Goal: Task Accomplishment & Management: Complete application form

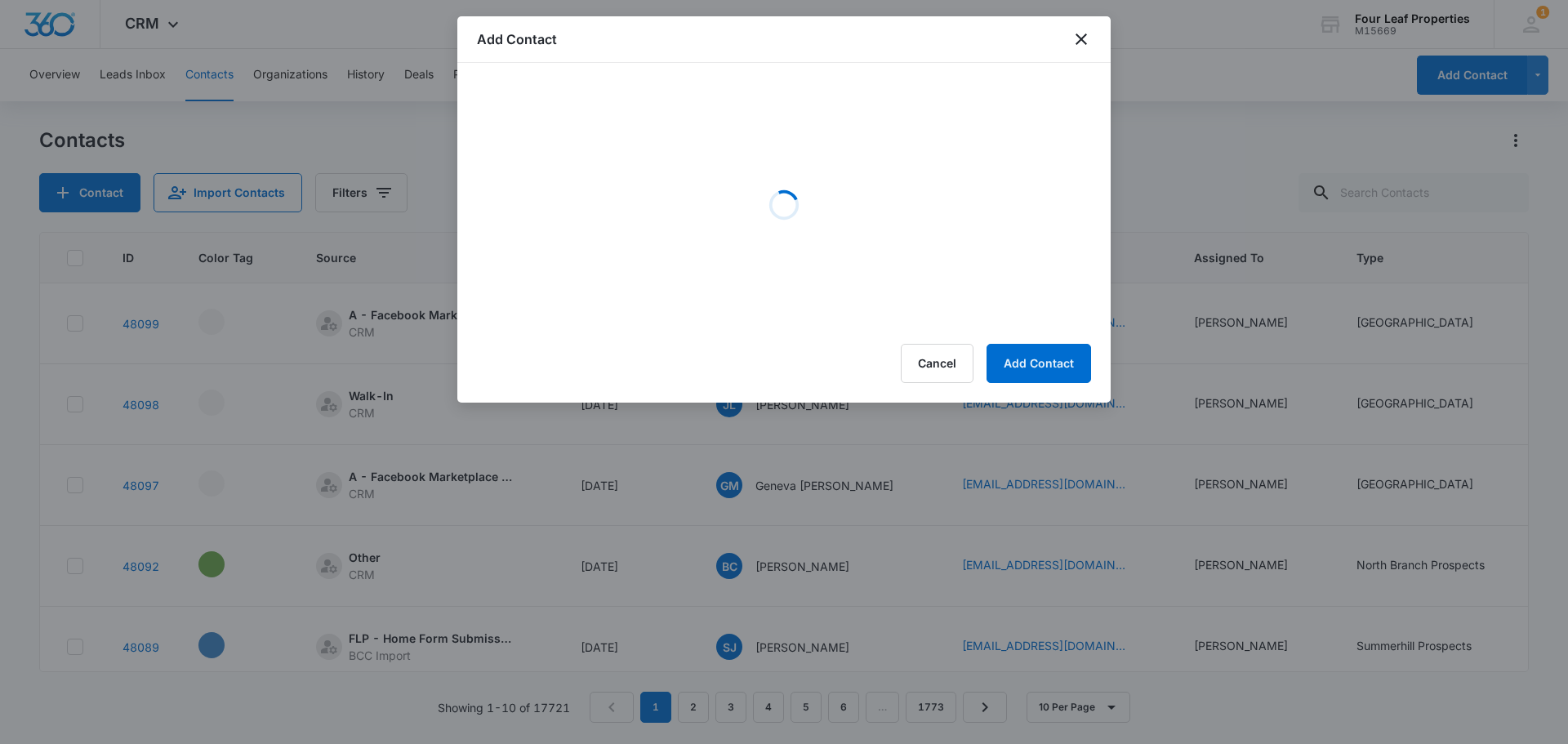
scroll to position [0, 766]
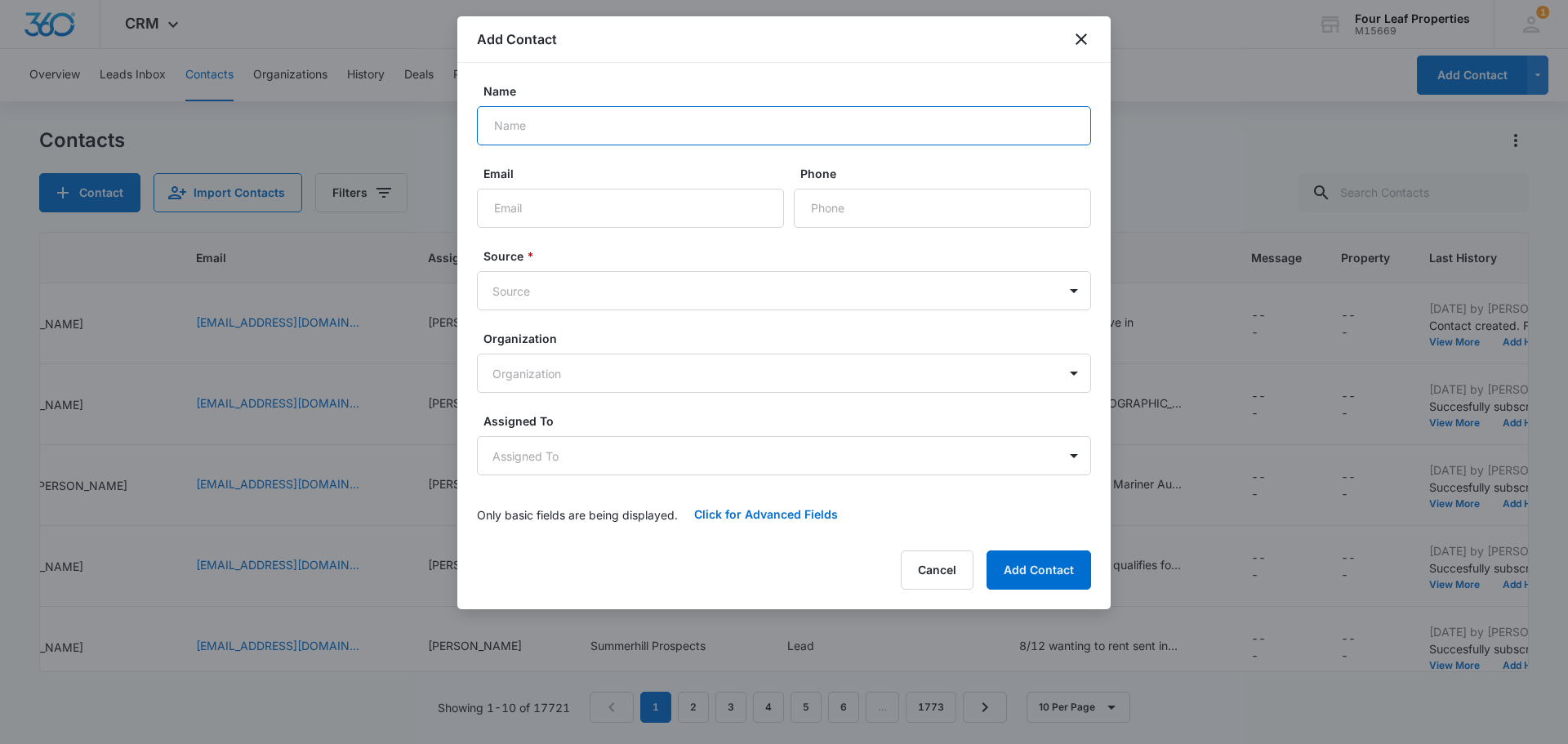
click at [537, 127] on input "Name" at bounding box center [783, 126] width 614 height 39
type input "[PERSON_NAME]"
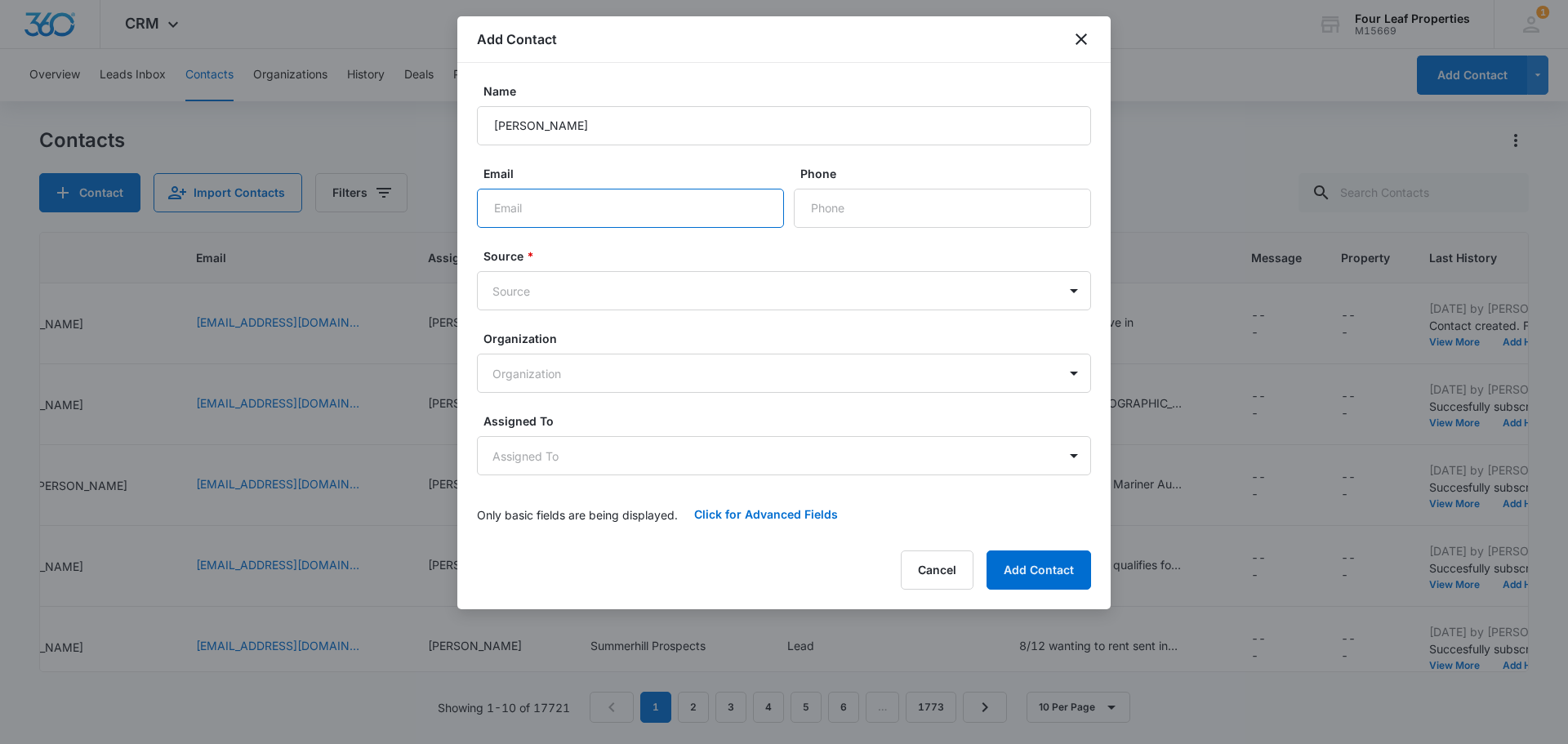
click at [605, 221] on input "Email" at bounding box center [630, 209] width 307 height 39
click at [832, 211] on input "Phone" at bounding box center [943, 209] width 297 height 39
type input "[PHONE_NUMBER]"
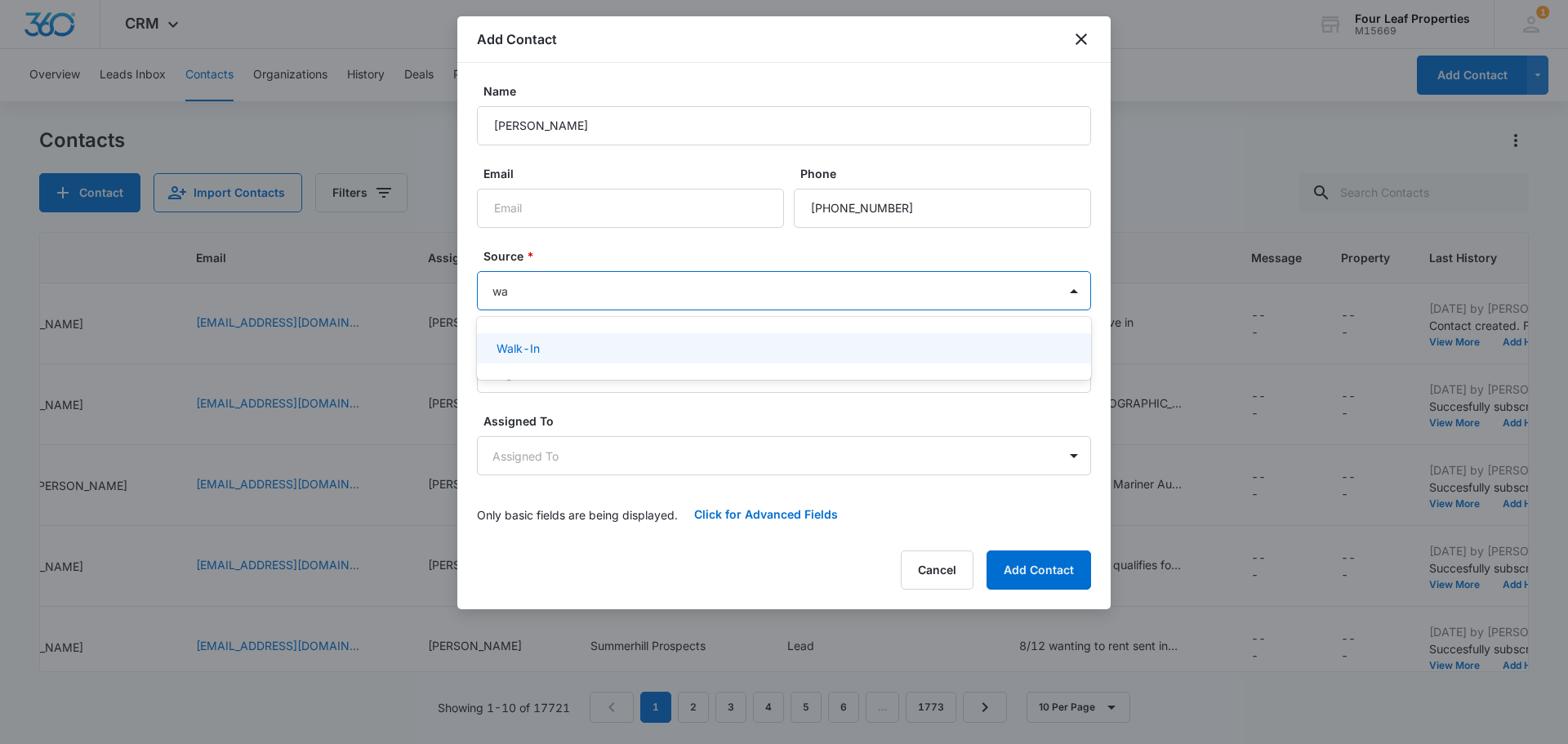
type input "w"
type input "s"
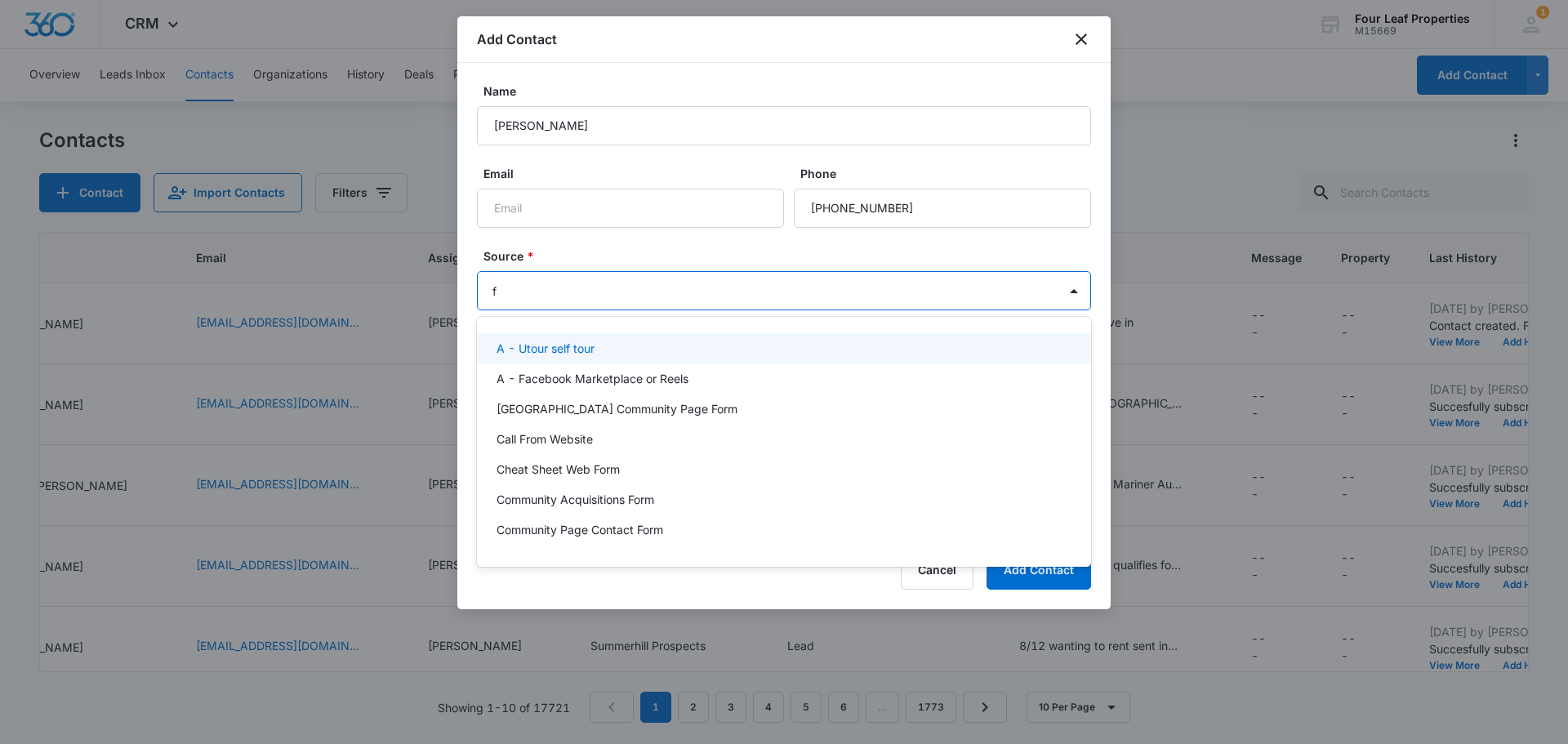
type input "fa"
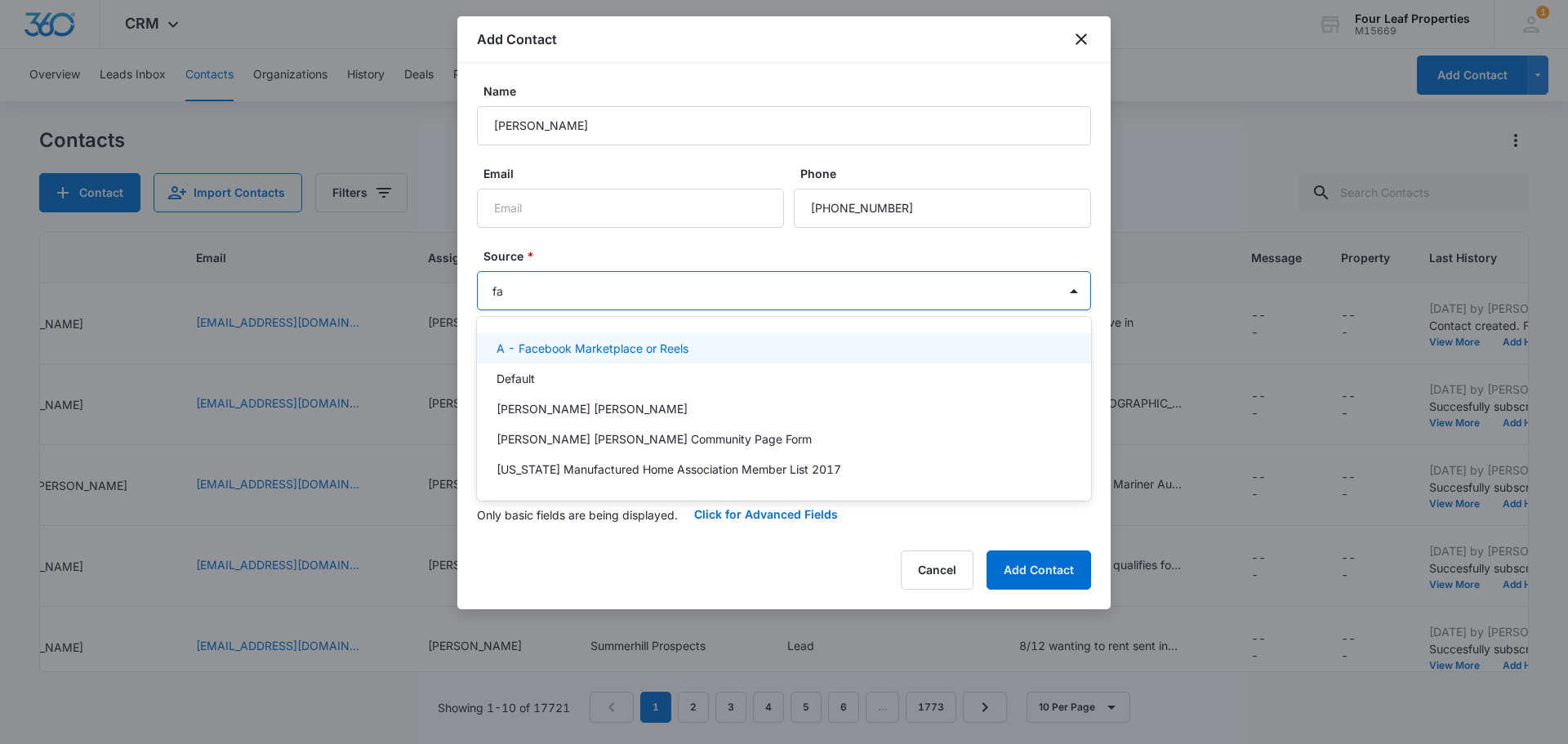
click at [514, 344] on p "A - Facebook Marketplace or Reels" at bounding box center [592, 348] width 191 height 17
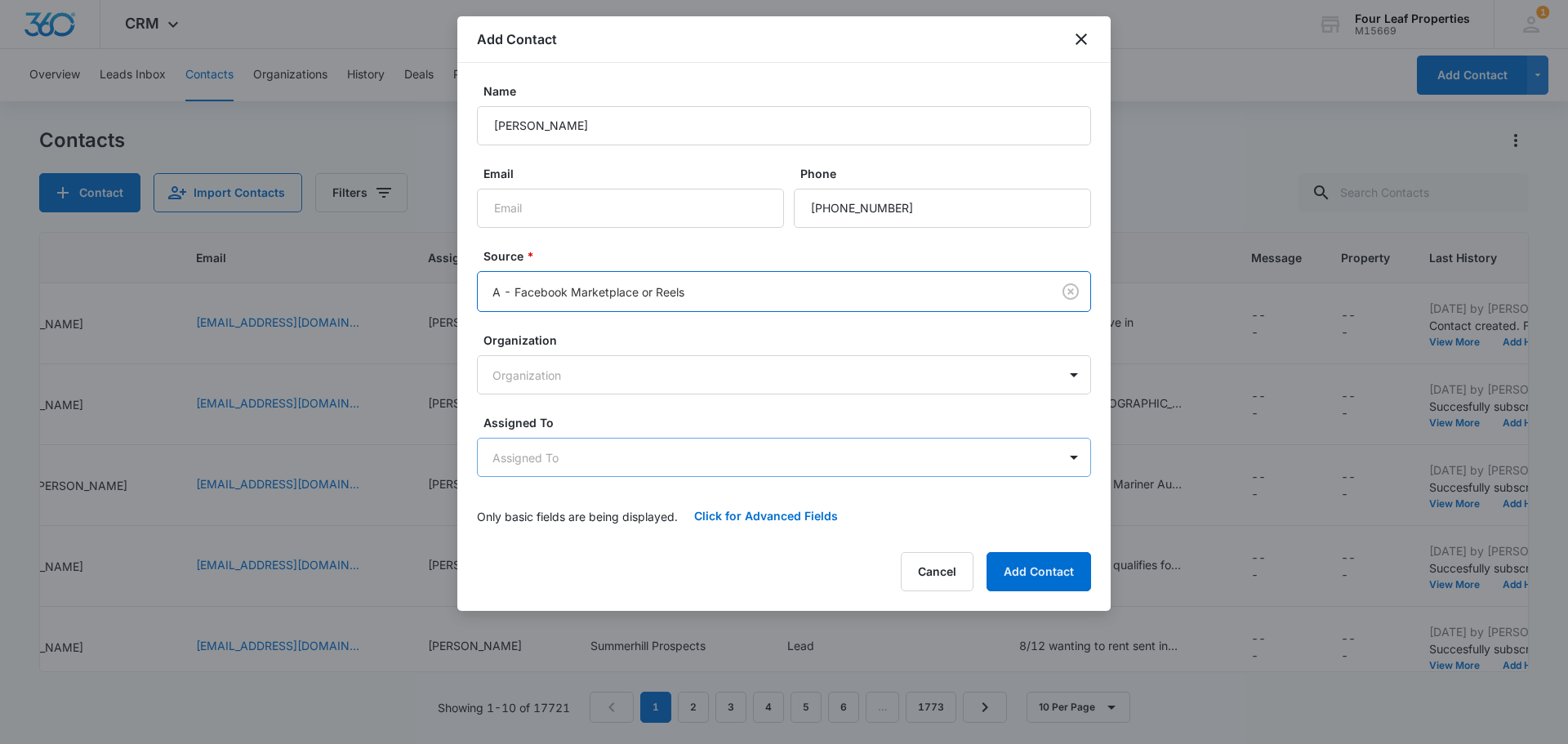
click at [565, 468] on body "CRM Apps Reputation Websites Forms CRM Email Social Shop Payments POS Content A…" at bounding box center [784, 372] width 1568 height 744
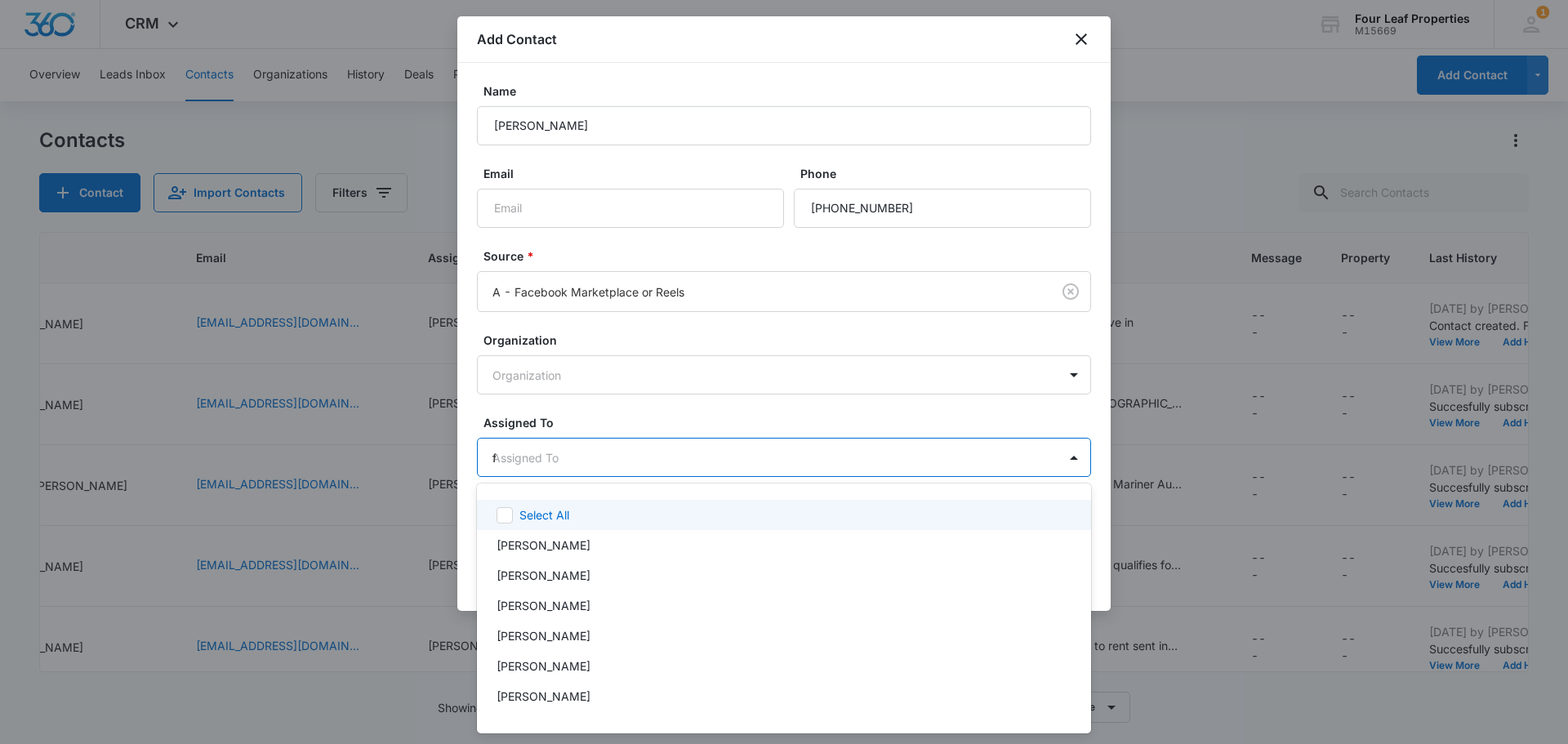
type input "fe"
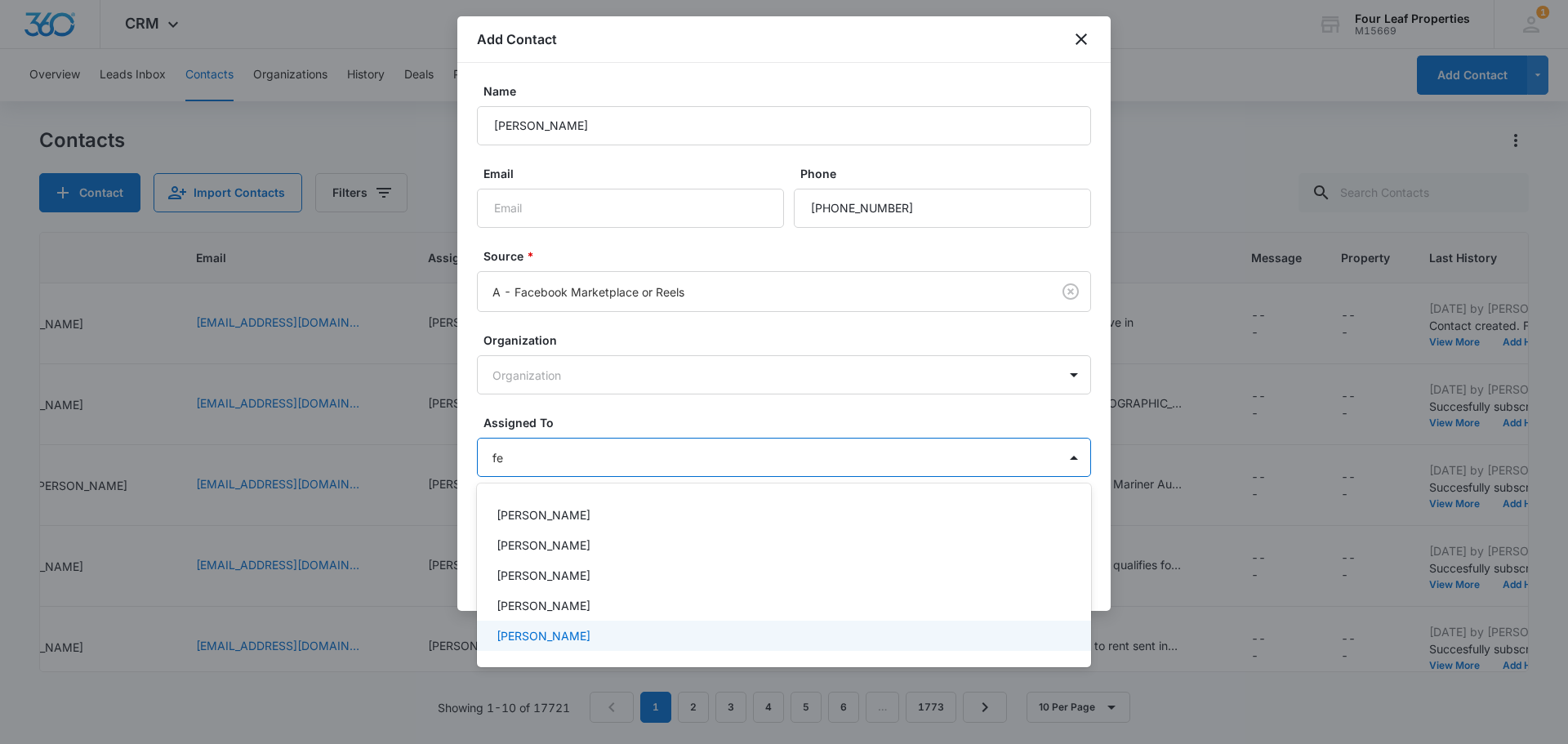
click at [551, 628] on p "[PERSON_NAME]" at bounding box center [543, 635] width 94 height 17
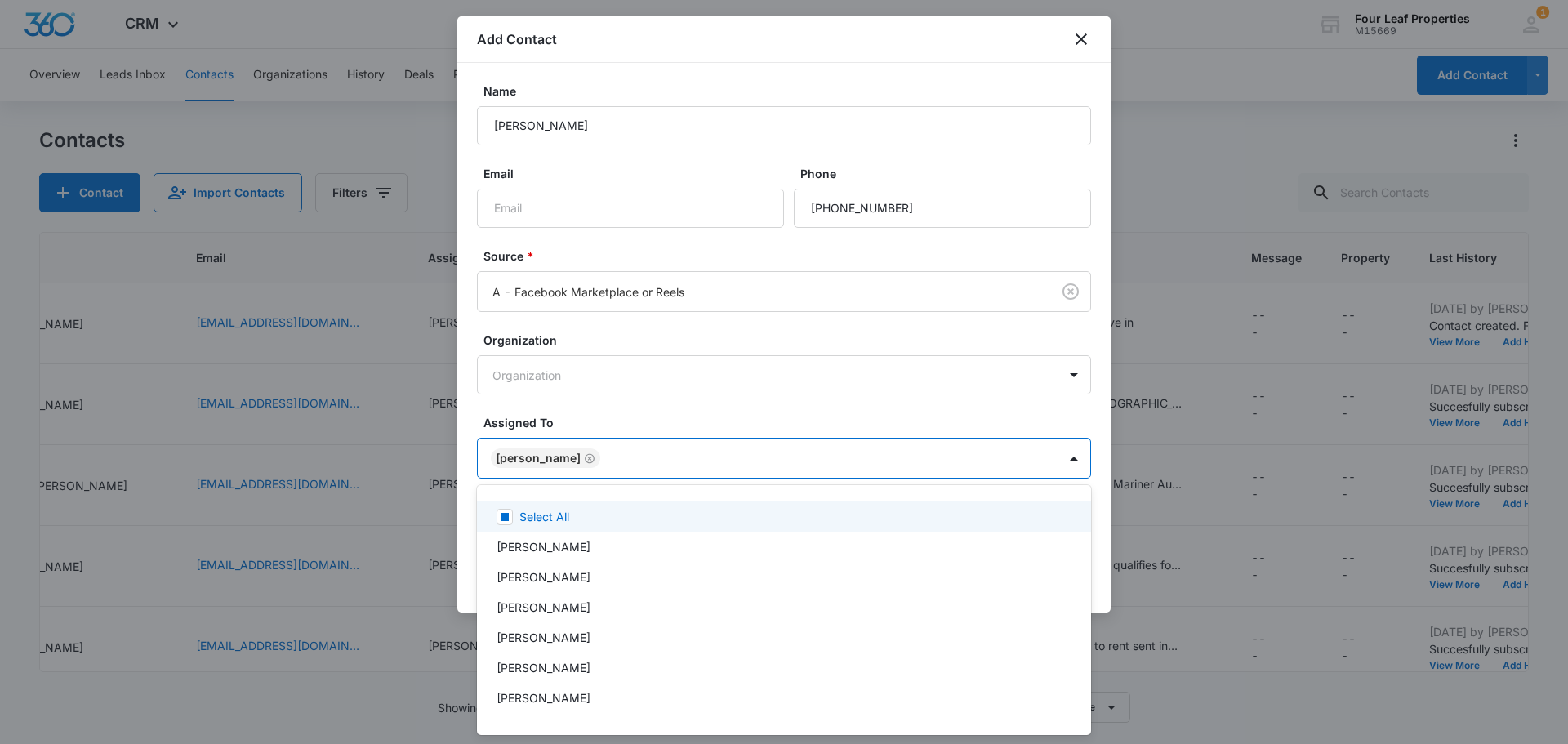
click at [601, 393] on div at bounding box center [784, 372] width 1568 height 744
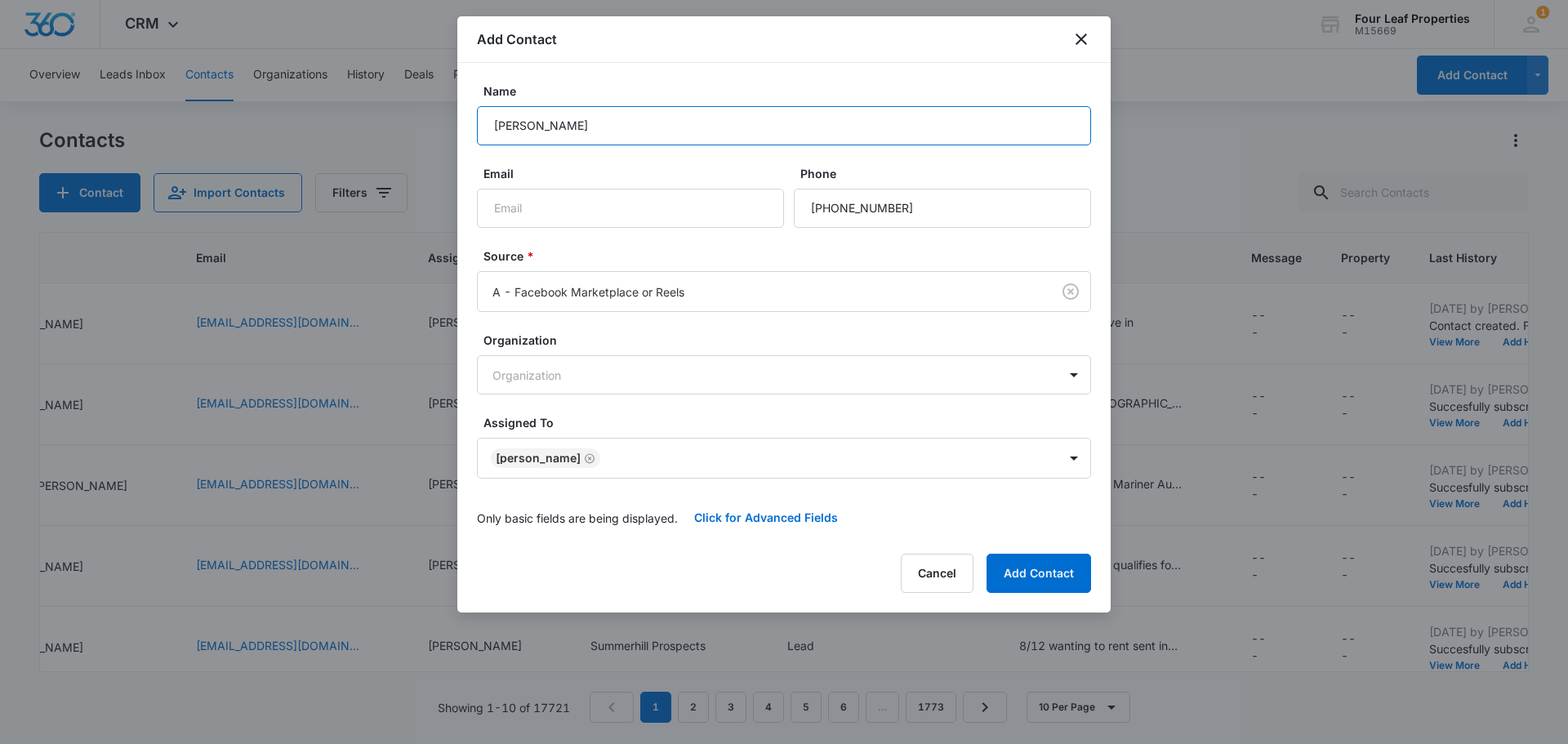
click at [562, 126] on input "[PERSON_NAME]" at bounding box center [783, 126] width 614 height 39
click at [596, 135] on input "[PERSON_NAME]" at bounding box center [783, 126] width 614 height 39
type input "[PERSON_NAME]"
click at [620, 195] on input "Email" at bounding box center [630, 209] width 307 height 39
type input "[EMAIL_ADDRESS][DOMAIN_NAME]"
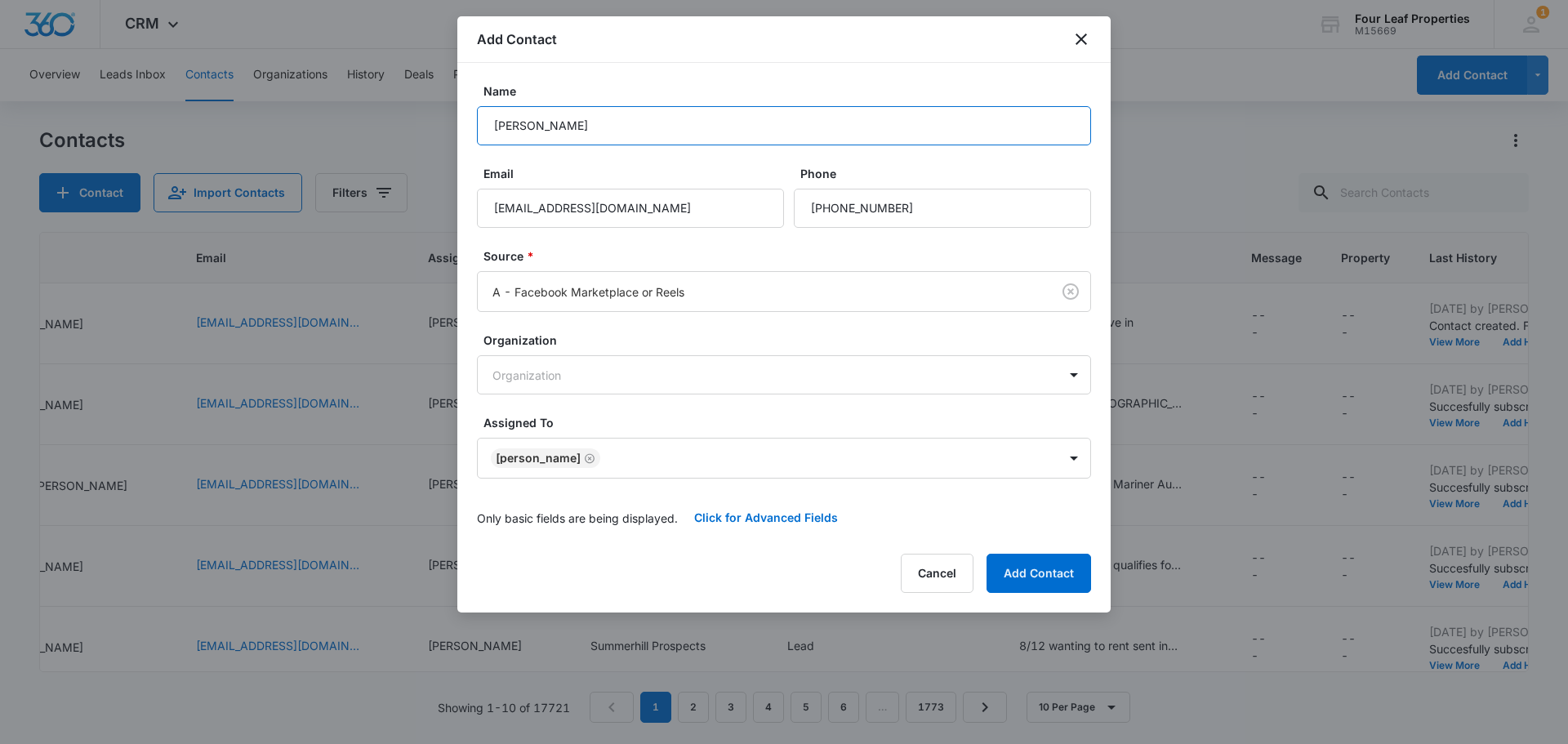
click at [617, 123] on input "[PERSON_NAME]" at bounding box center [783, 126] width 614 height 39
type input "[PERSON_NAME]"
click at [808, 517] on button "Click for Advanced Fields" at bounding box center [766, 518] width 177 height 39
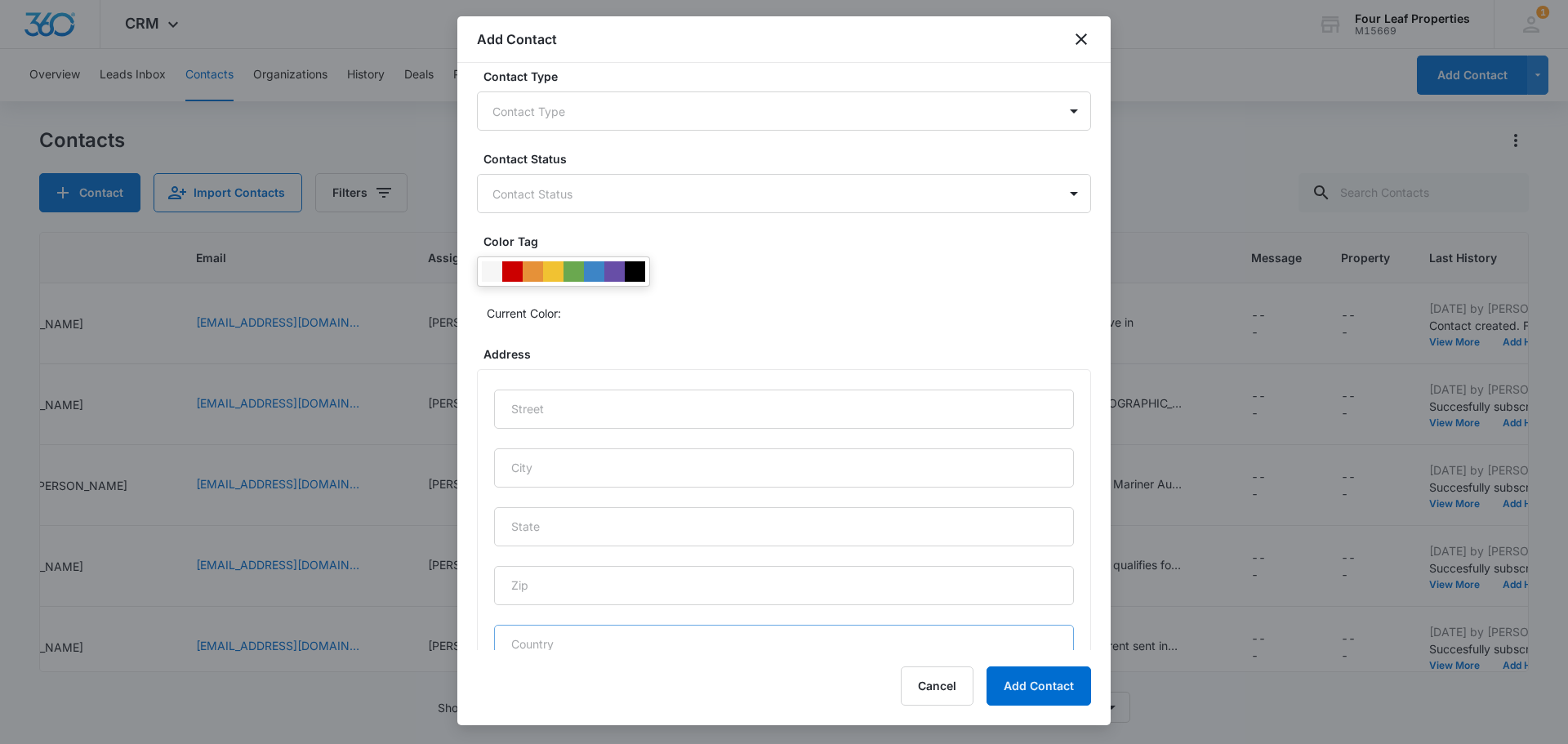
scroll to position [245, 0]
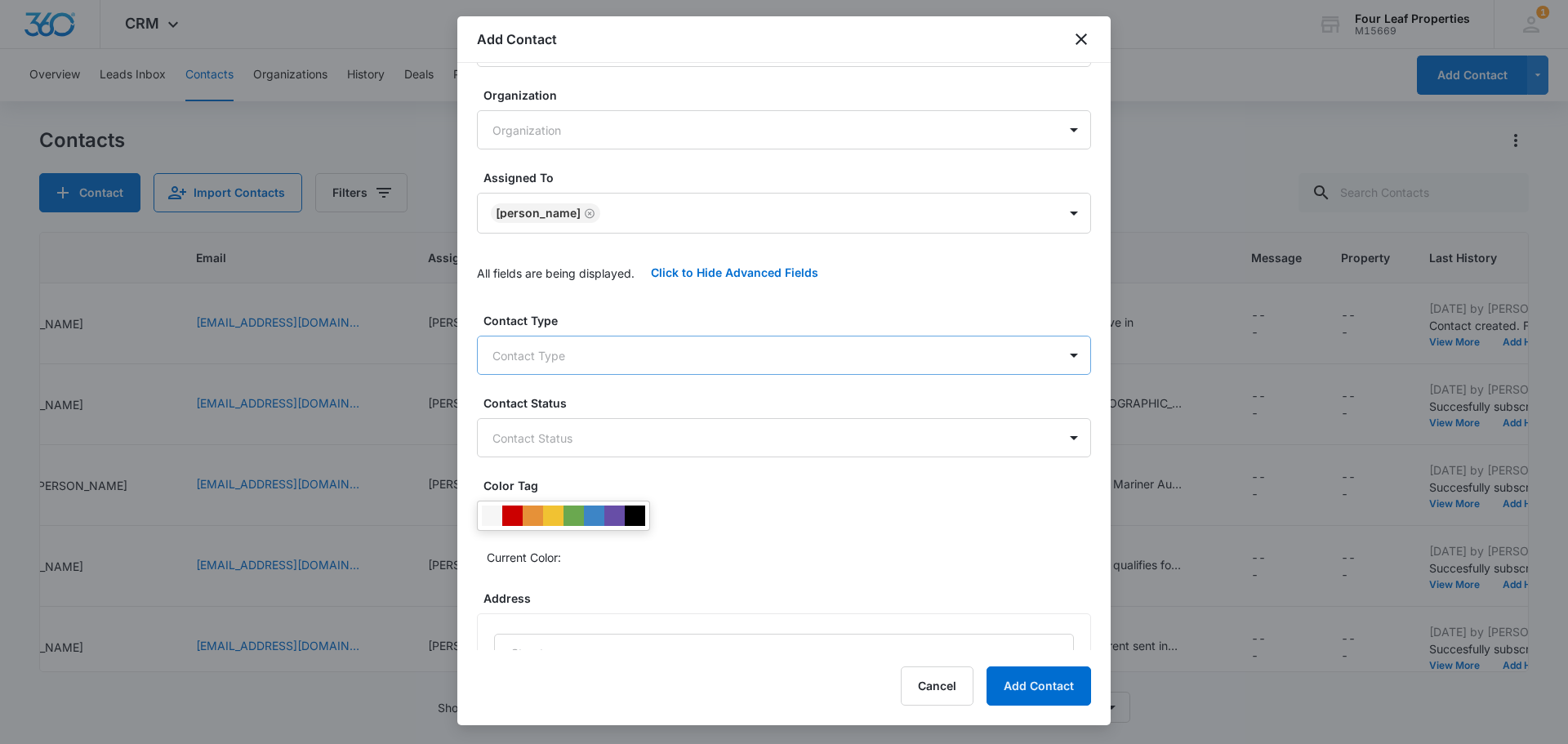
click at [574, 366] on body "CRM Apps Reputation Websites Forms CRM Email Social Shop Payments POS Content A…" at bounding box center [784, 372] width 1568 height 744
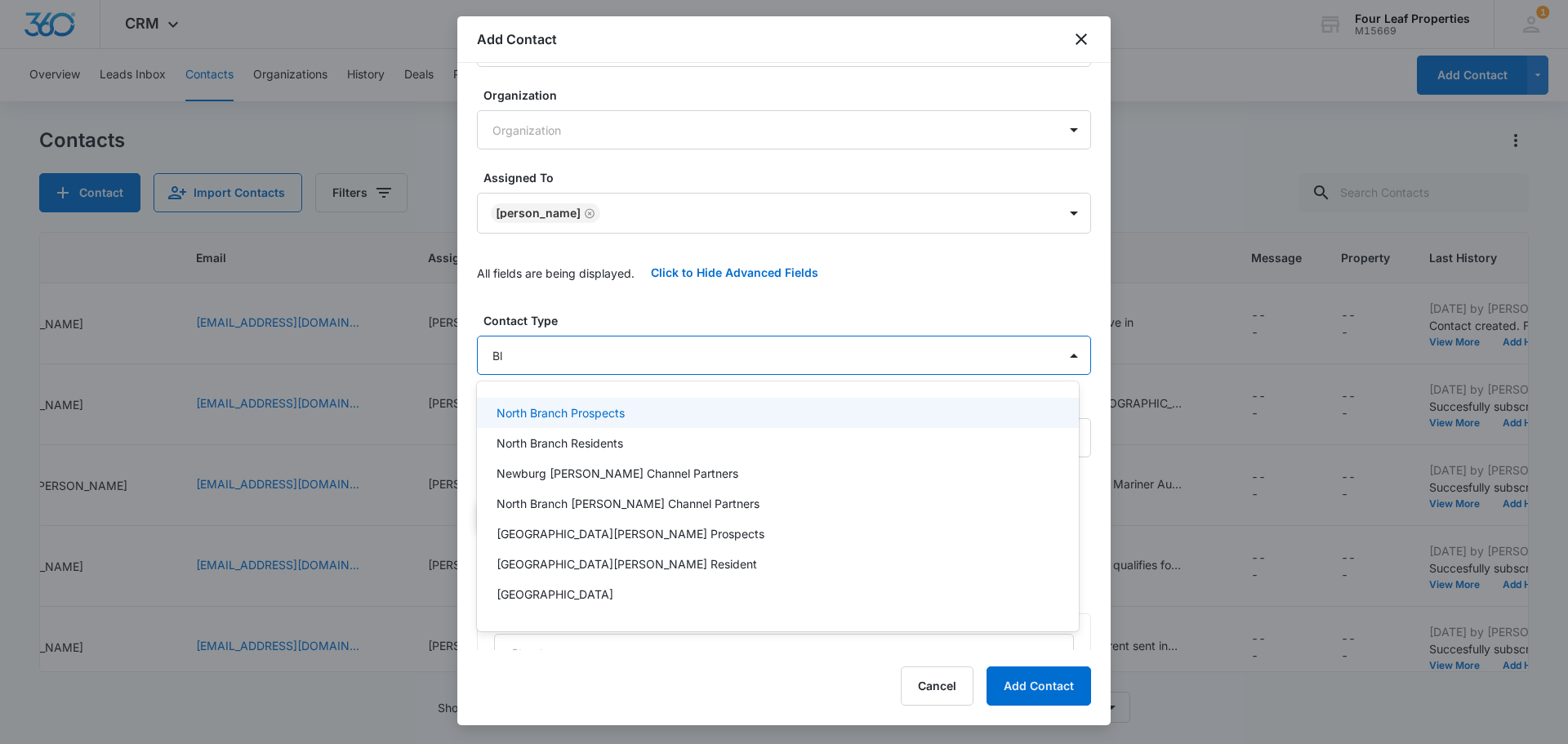
type input "Blu"
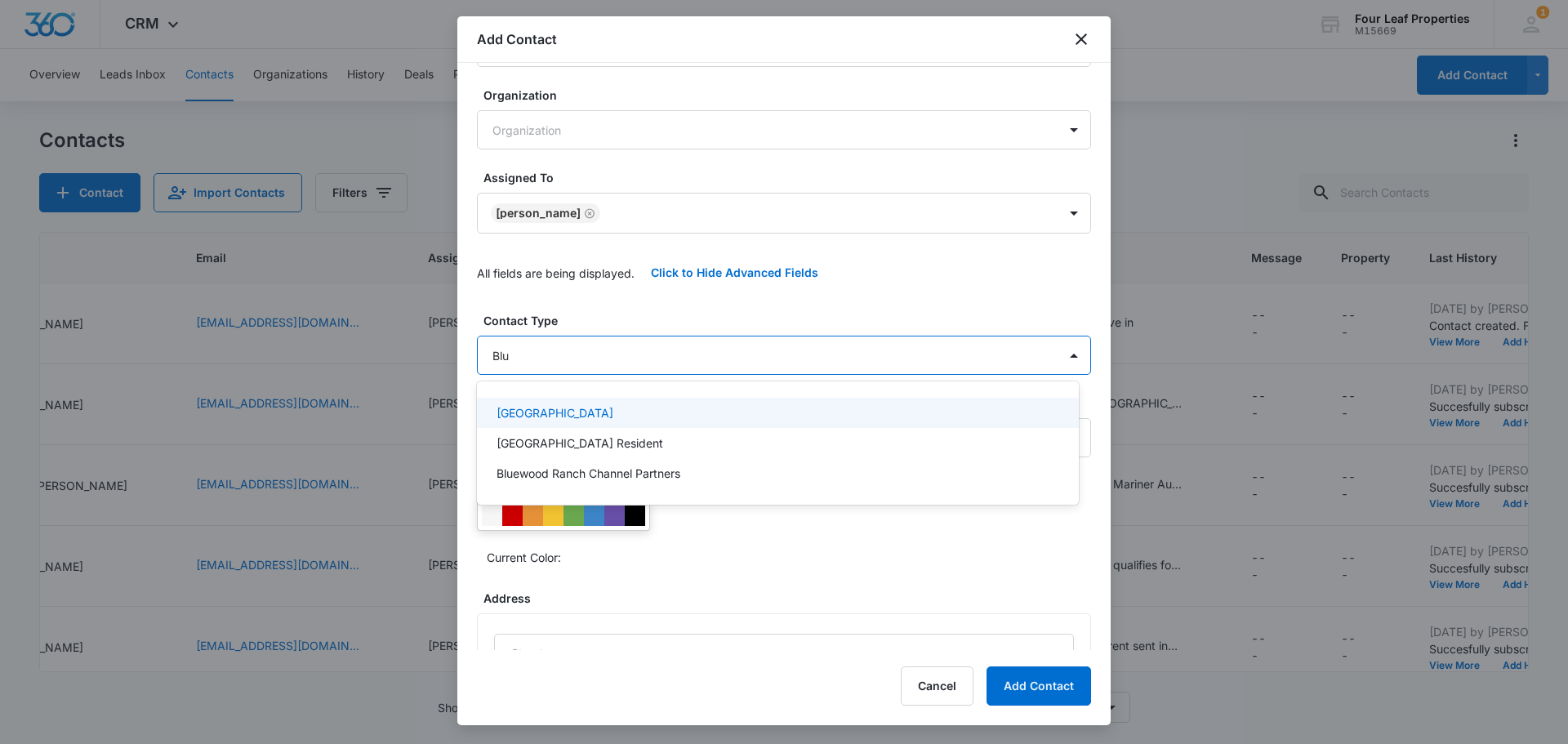
click at [565, 406] on p "[GEOGRAPHIC_DATA]" at bounding box center [555, 413] width 117 height 17
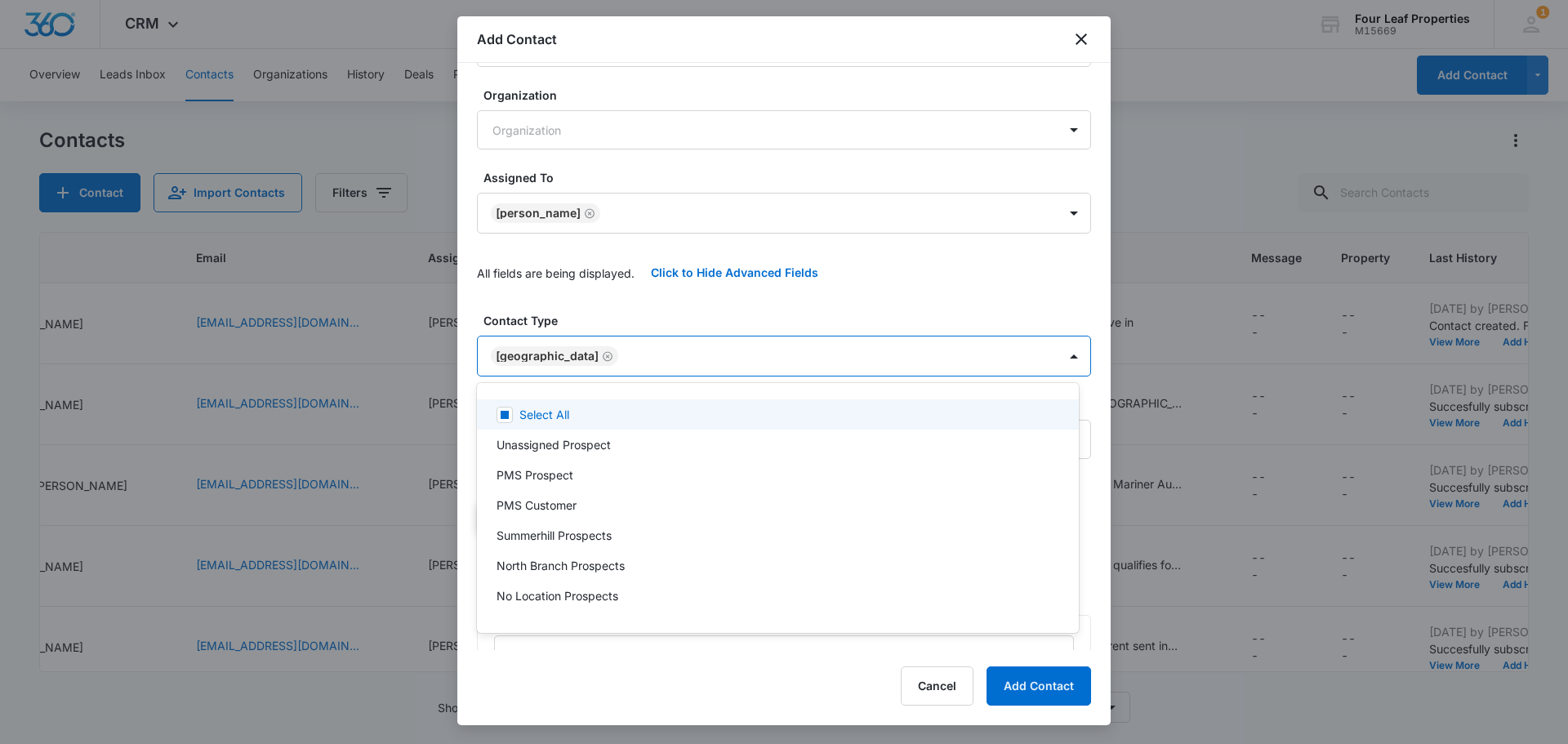
click at [564, 303] on div at bounding box center [784, 372] width 1568 height 744
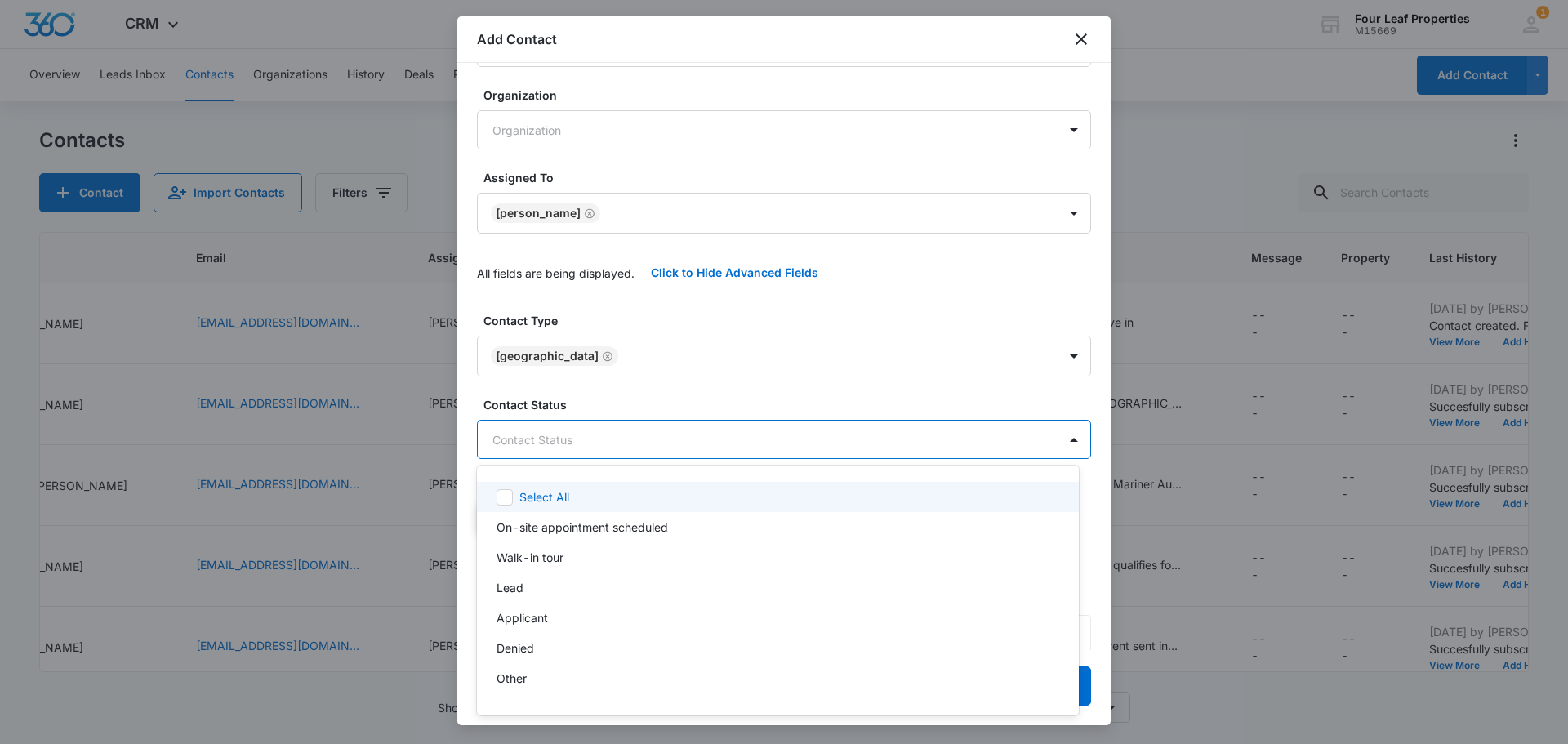
click at [610, 445] on body "CRM Apps Reputation Websites Forms CRM Email Social Shop Payments POS Content A…" at bounding box center [784, 372] width 1568 height 744
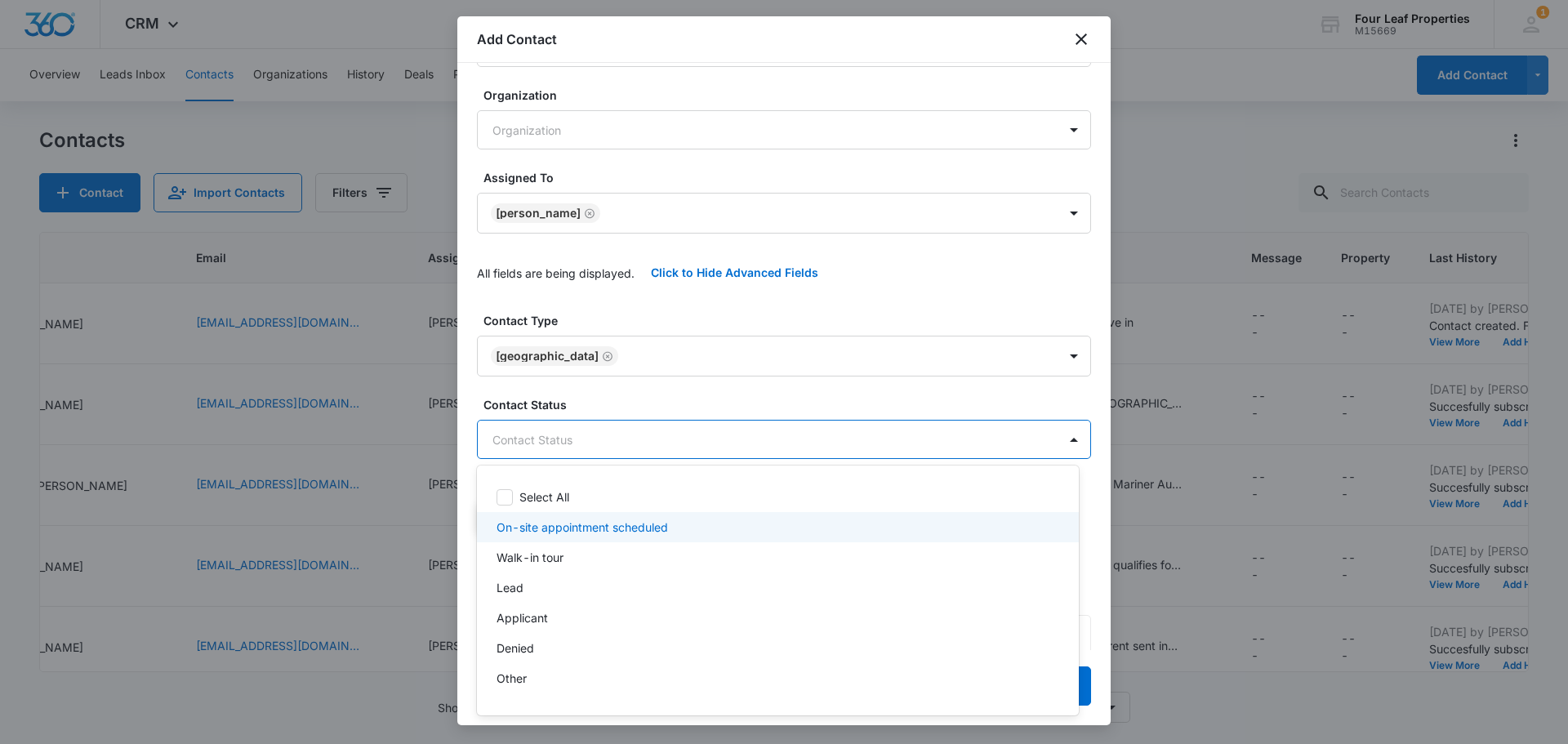
click at [579, 532] on p "On-site appointment scheduled" at bounding box center [582, 527] width 172 height 17
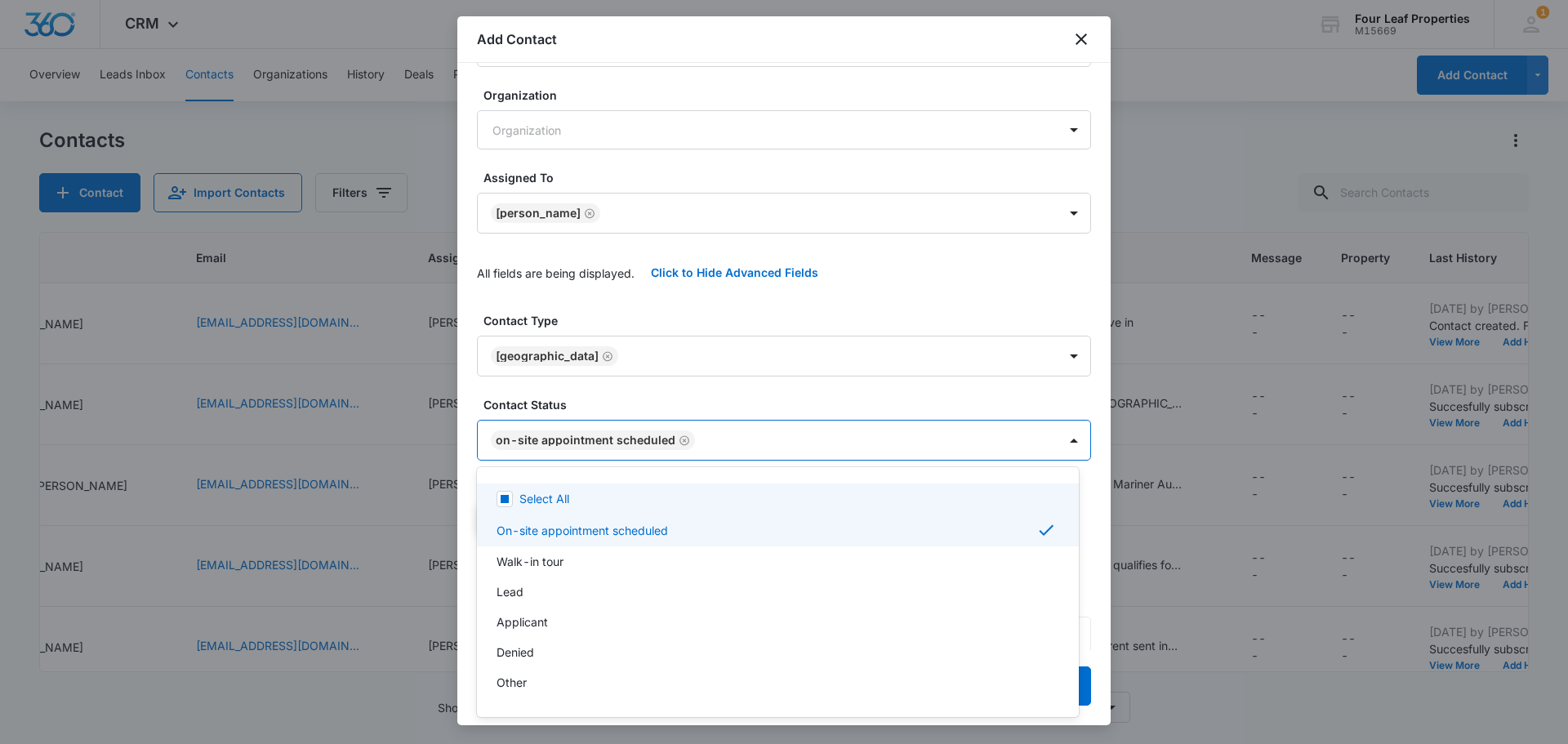
click at [611, 409] on div at bounding box center [784, 372] width 1568 height 744
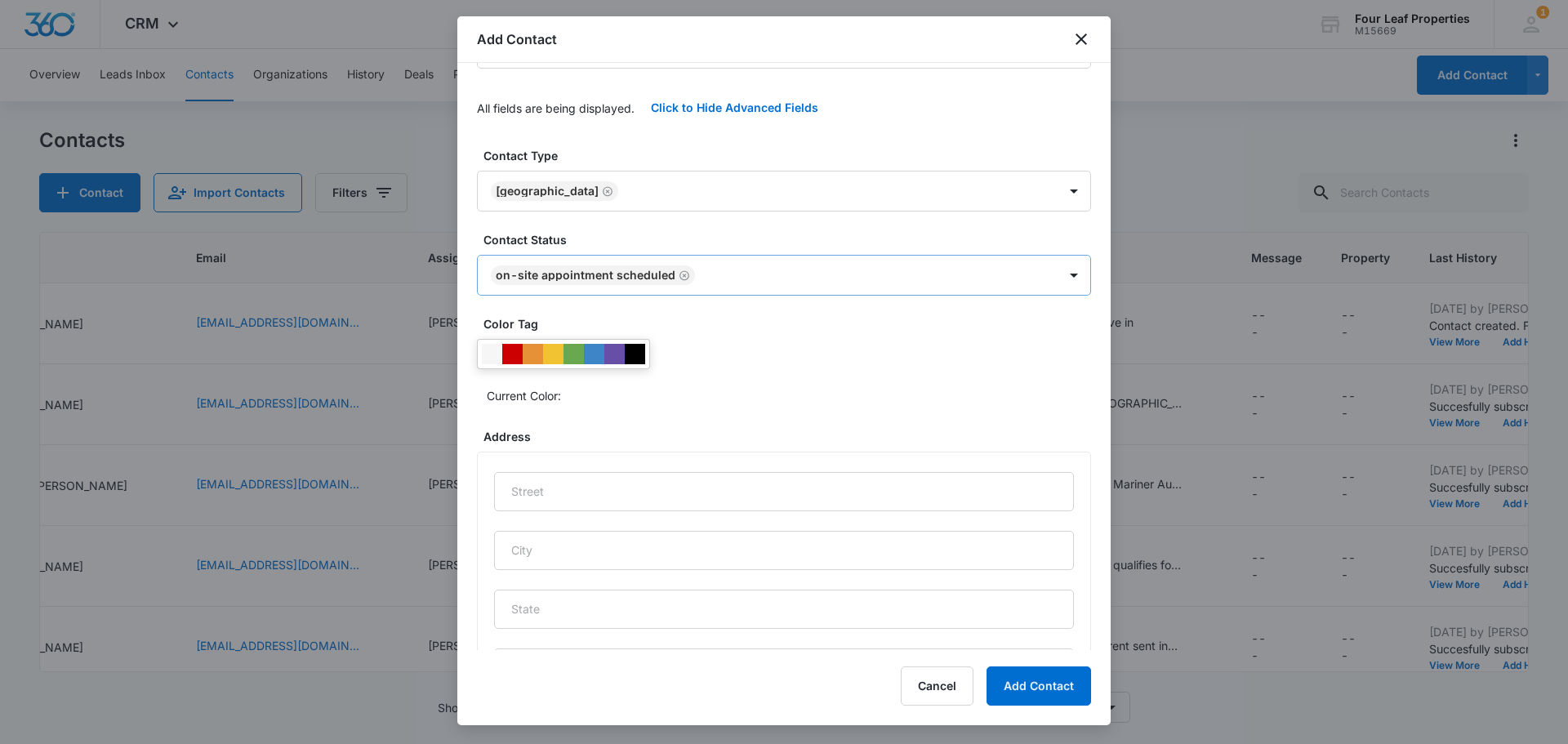
scroll to position [683, 0]
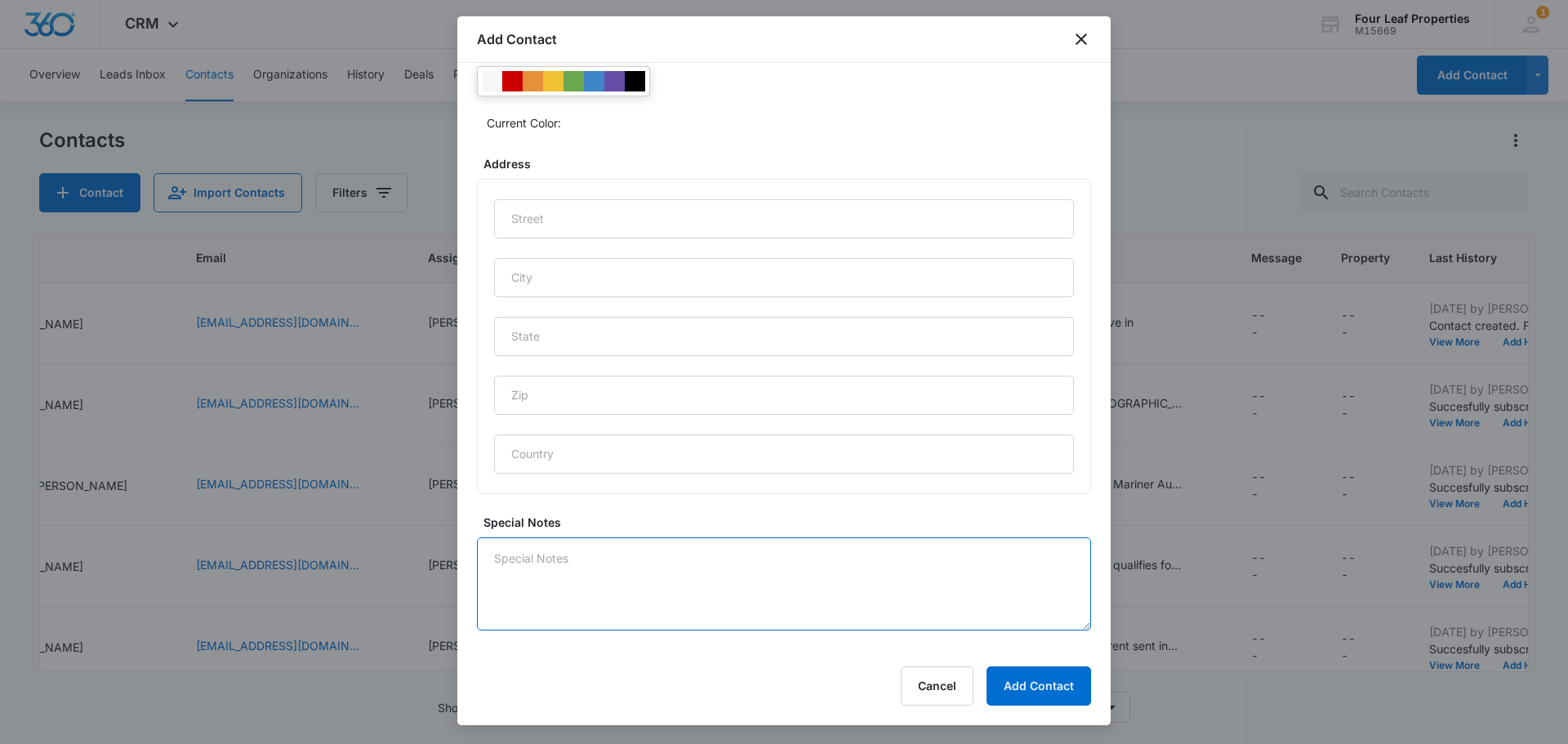
click at [613, 571] on textarea "Special Notes" at bounding box center [783, 584] width 614 height 93
type textarea "Looking to move [DATE] Coming [DATE] at 4p [DATE]"
click at [984, 695] on div "Cancel Add Contact" at bounding box center [783, 686] width 614 height 39
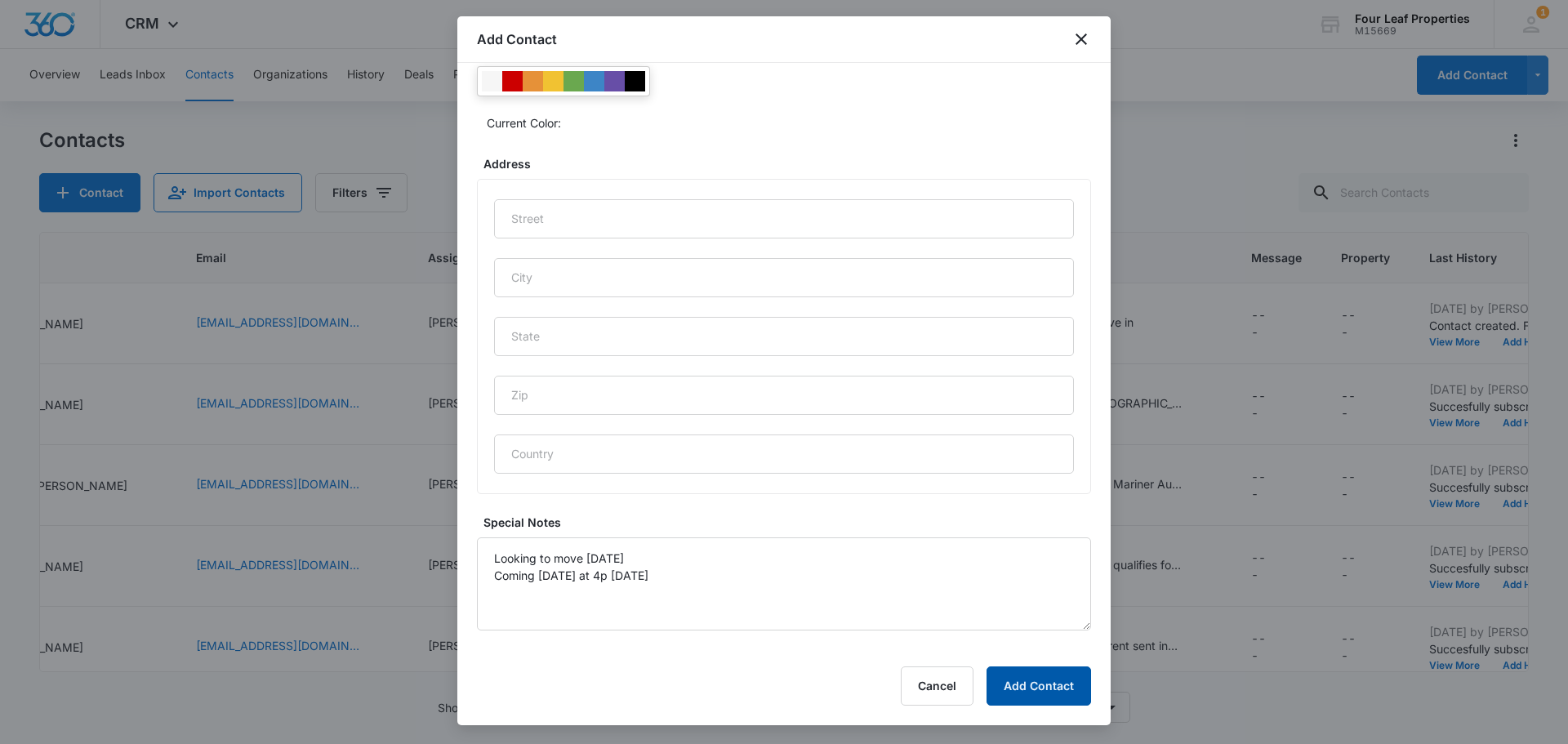
click at [997, 691] on button "Add Contact" at bounding box center [1038, 686] width 104 height 39
